Goal: Task Accomplishment & Management: Manage account settings

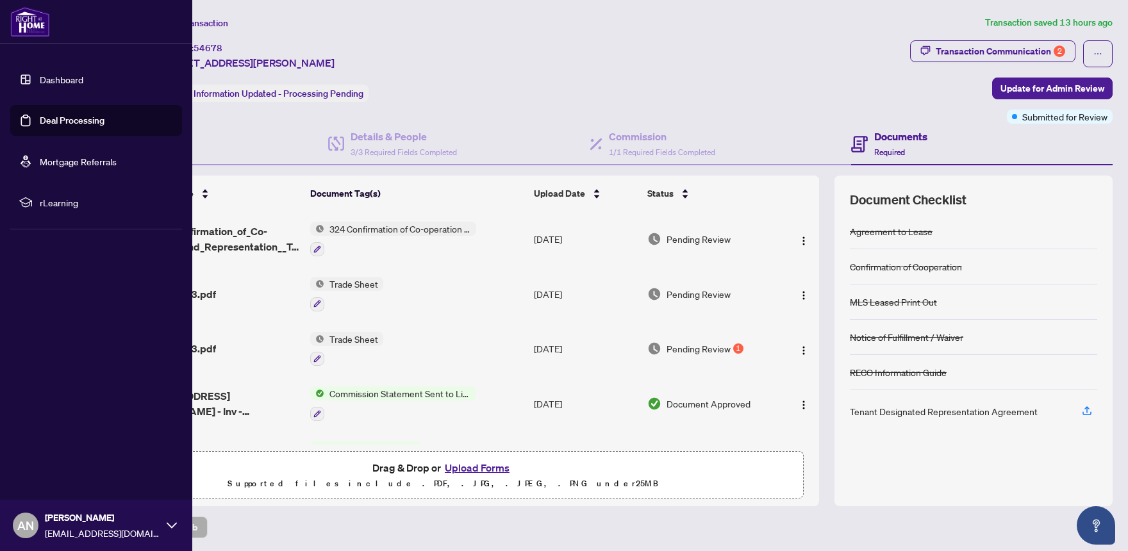
click at [40, 83] on link "Dashboard" at bounding box center [62, 80] width 44 height 12
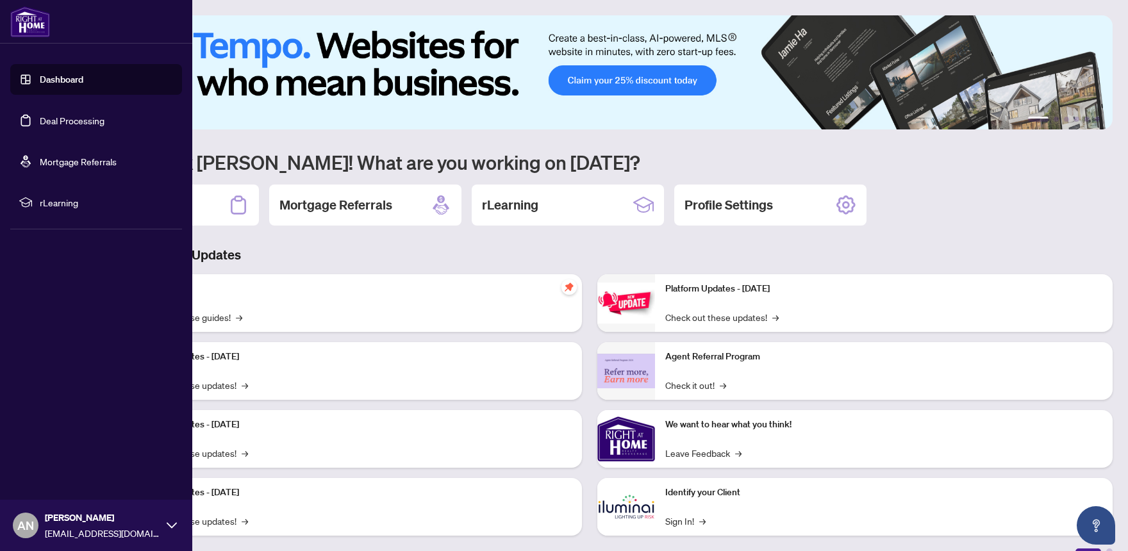
click at [57, 121] on link "Deal Processing" at bounding box center [72, 121] width 65 height 12
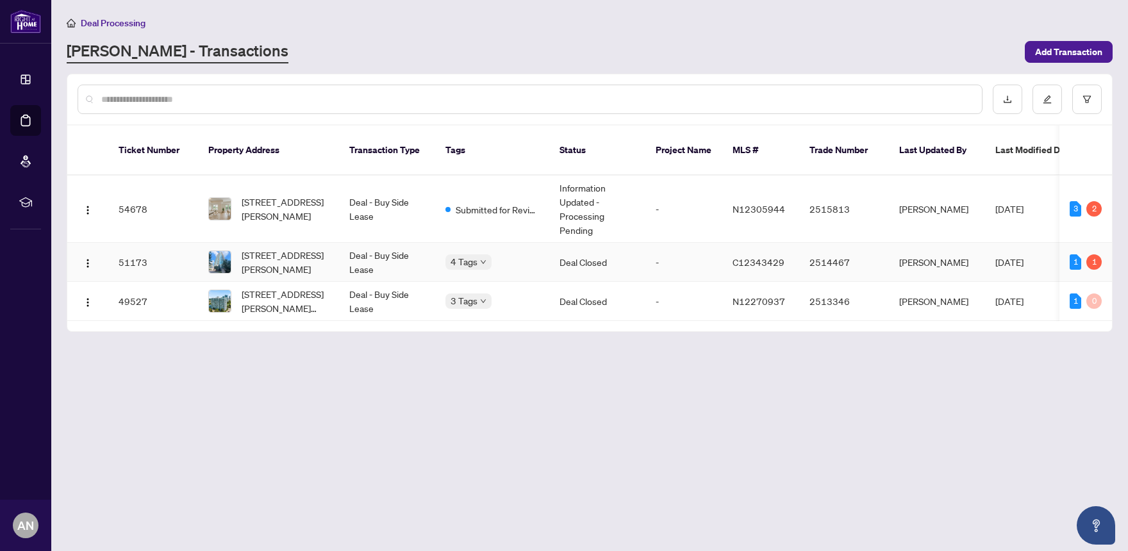
click at [384, 244] on td "Deal - Buy Side Lease" at bounding box center [387, 262] width 96 height 39
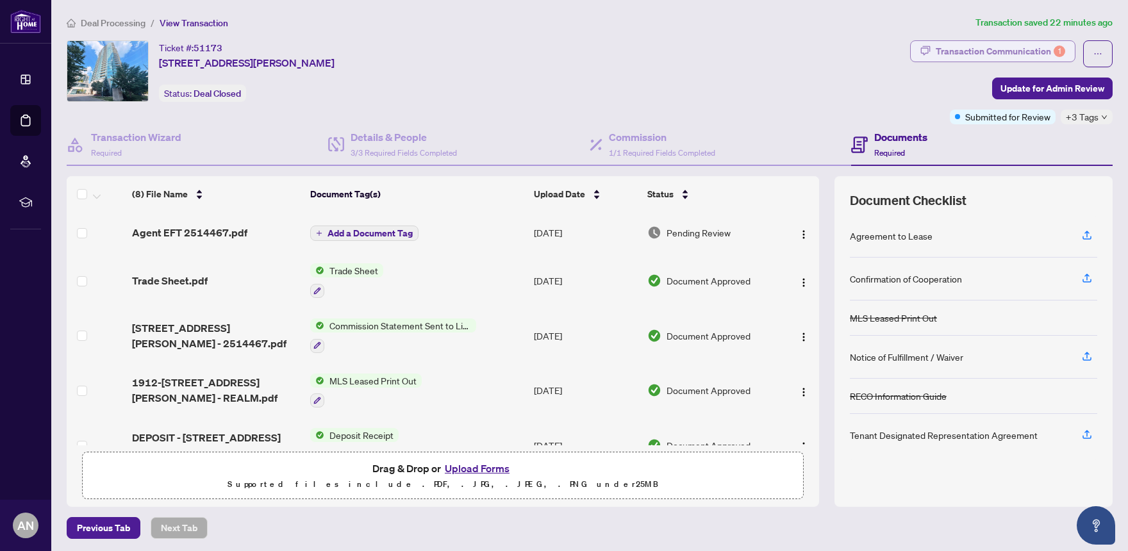
click at [997, 53] on div "Transaction Communication 1" at bounding box center [1000, 51] width 129 height 21
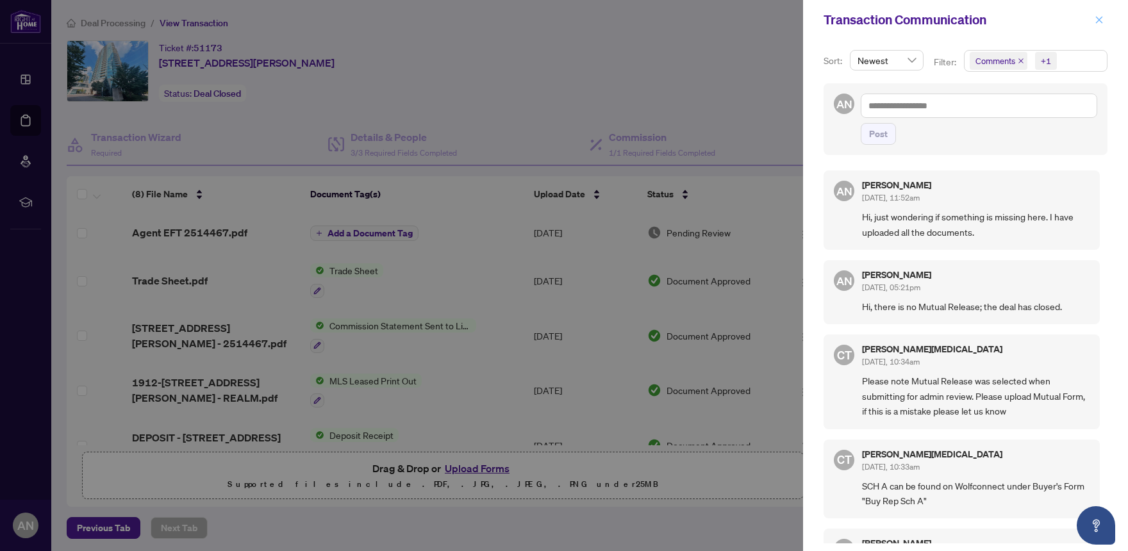
click at [1099, 23] on icon "close" at bounding box center [1099, 19] width 9 height 9
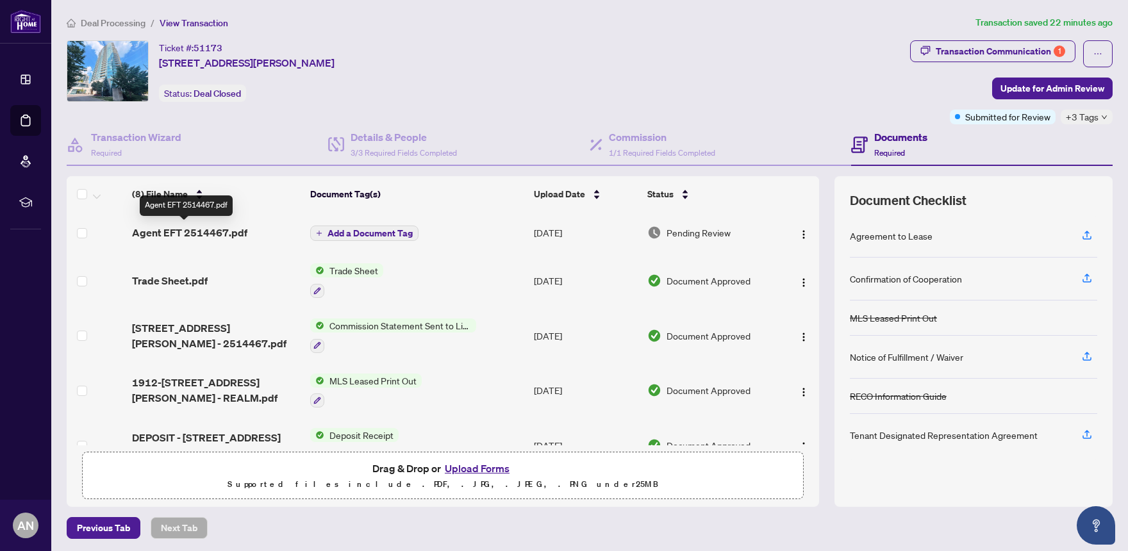
click at [197, 237] on span "Agent EFT 2514467.pdf" at bounding box center [189, 232] width 115 height 15
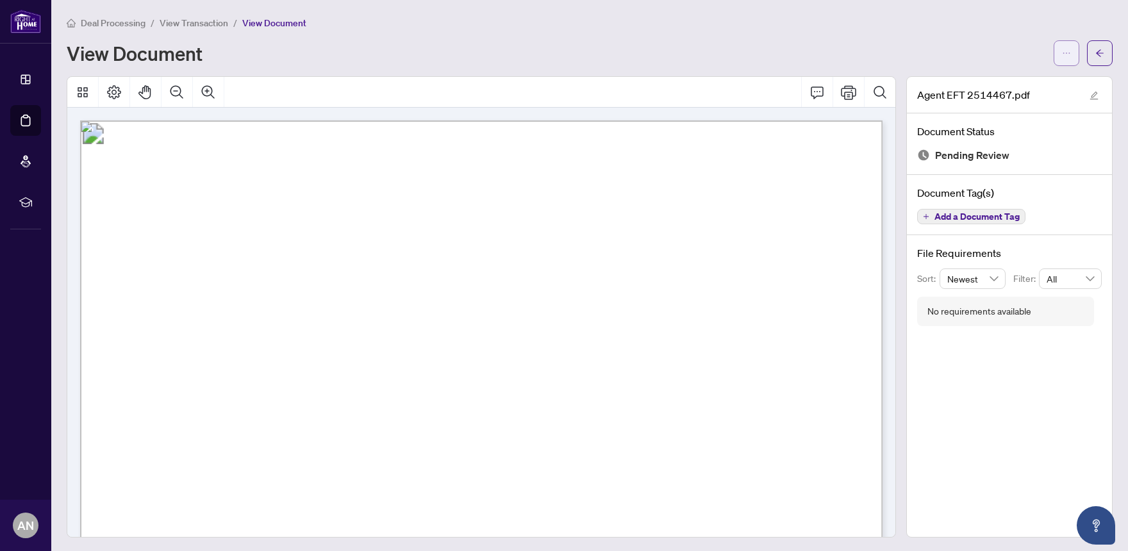
click at [1067, 58] on span "button" at bounding box center [1066, 53] width 9 height 21
click at [1016, 79] on span "Download" at bounding box center [1020, 81] width 97 height 14
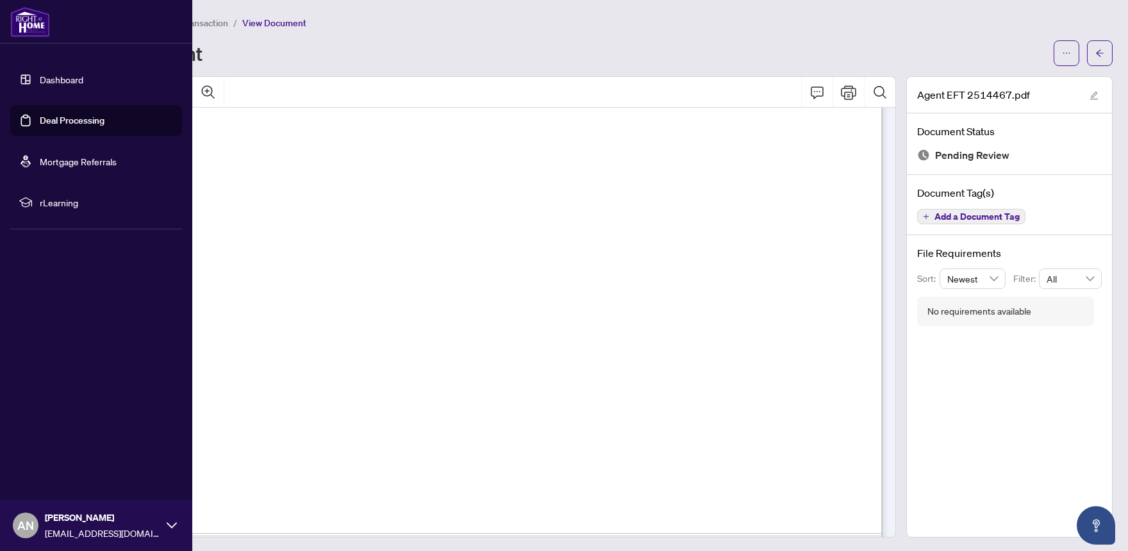
click at [60, 122] on link "Deal Processing" at bounding box center [72, 121] width 65 height 12
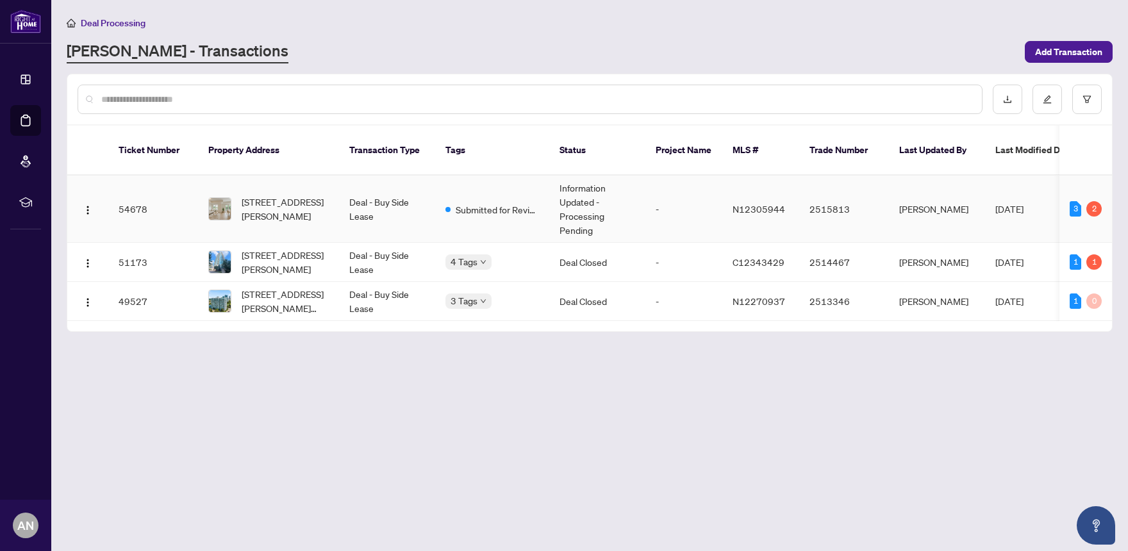
click at [504, 203] on span "Submitted for Review" at bounding box center [497, 210] width 83 height 14
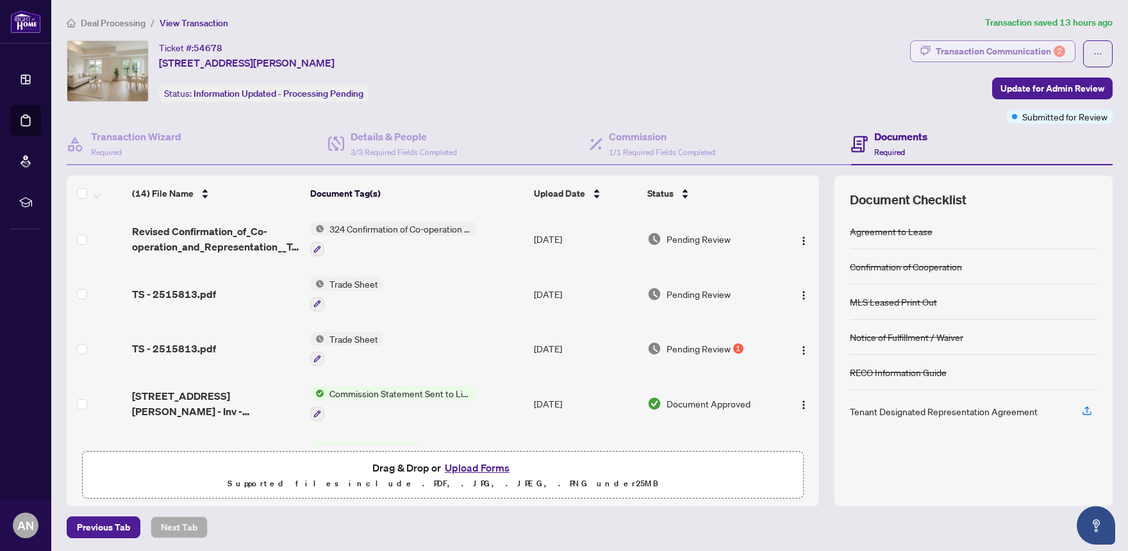
click at [994, 53] on div "Transaction Communication 2" at bounding box center [1000, 51] width 129 height 21
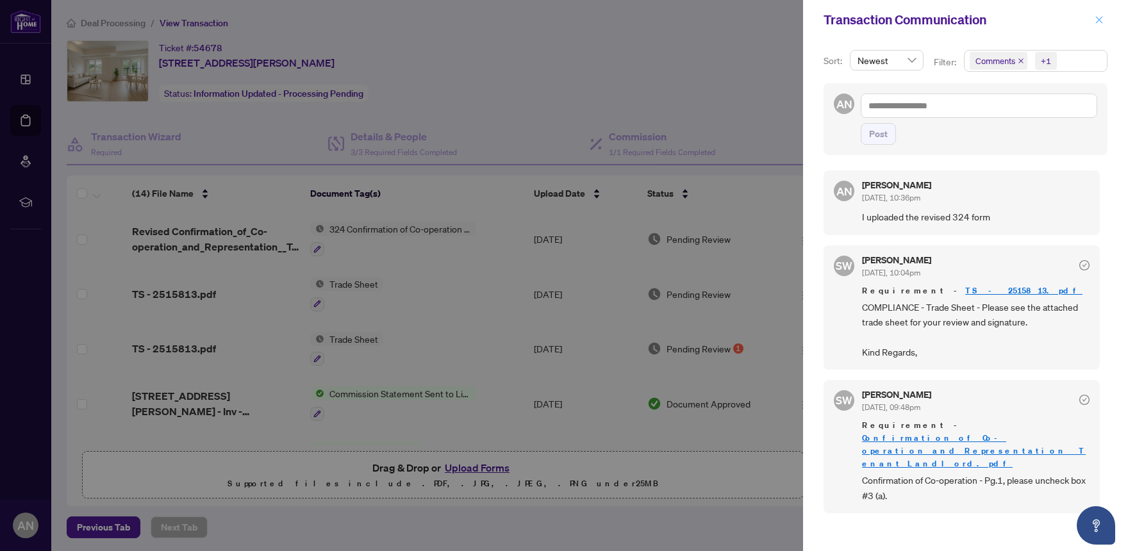
click at [1098, 19] on icon "close" at bounding box center [1099, 19] width 9 height 9
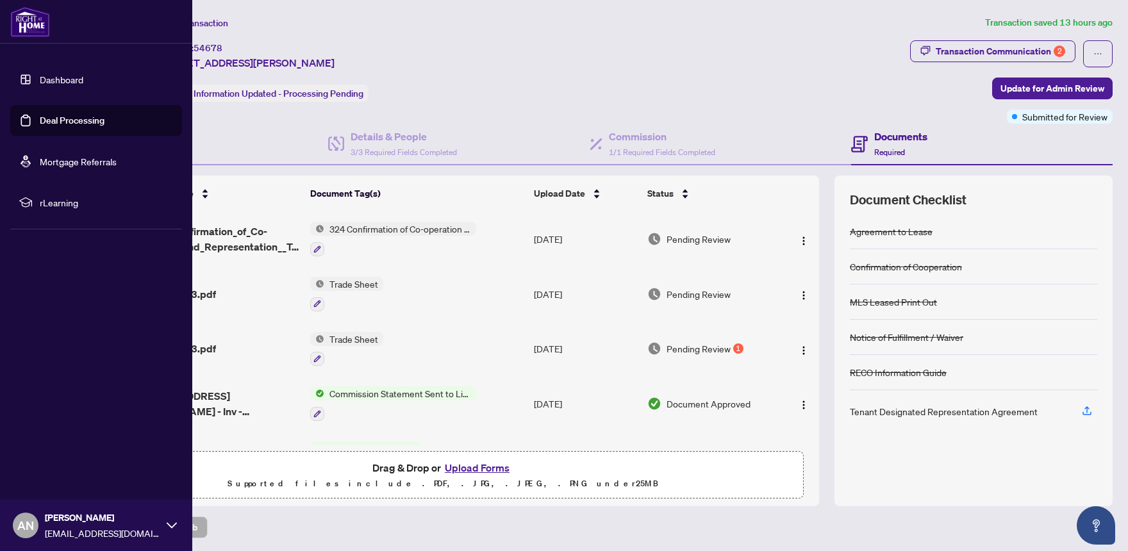
click at [40, 119] on link "Deal Processing" at bounding box center [72, 121] width 65 height 12
